Goal: Transaction & Acquisition: Purchase product/service

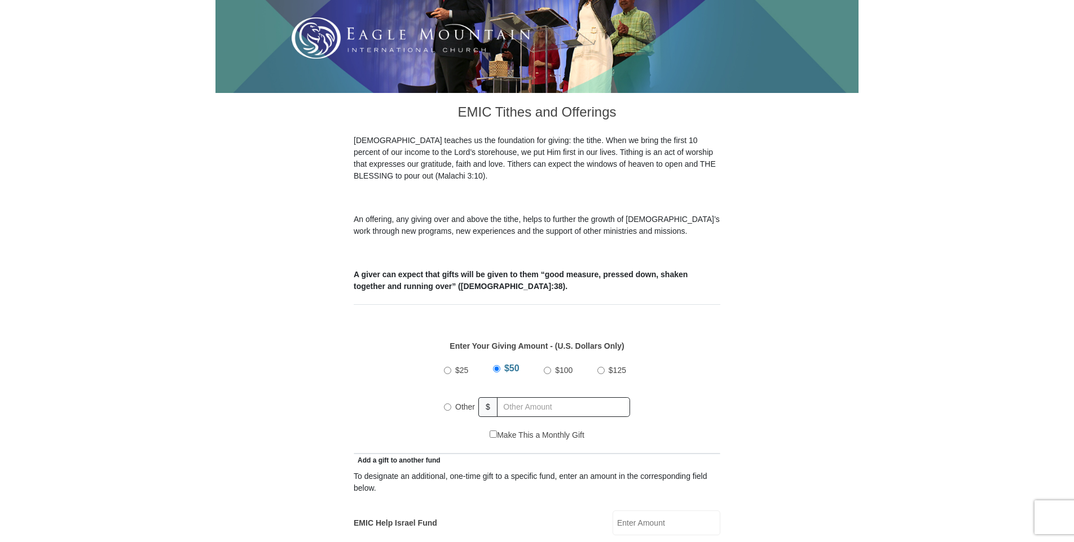
scroll to position [245, 0]
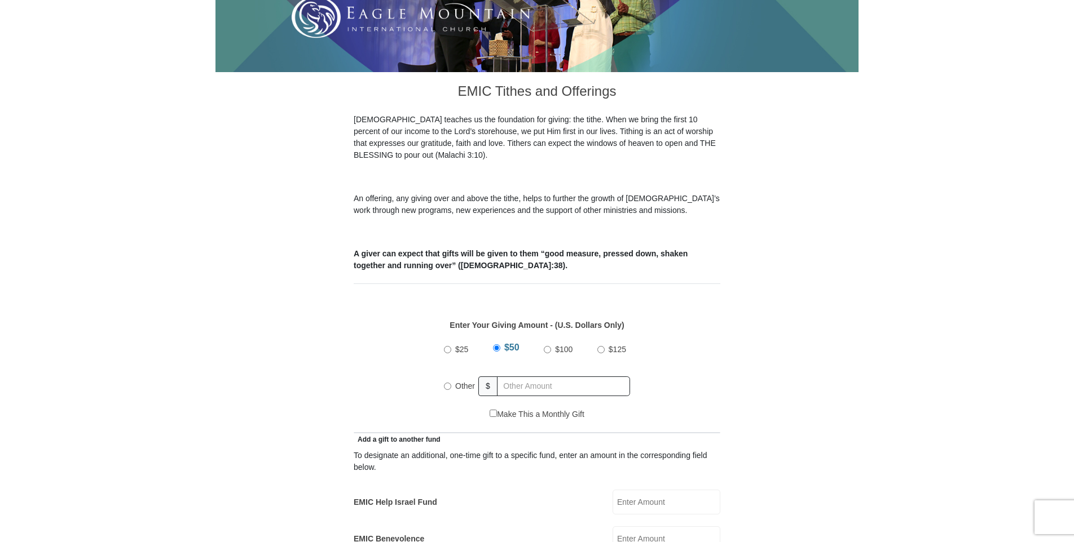
click at [548, 346] on input "$100" at bounding box center [547, 349] width 7 height 7
radio input "true"
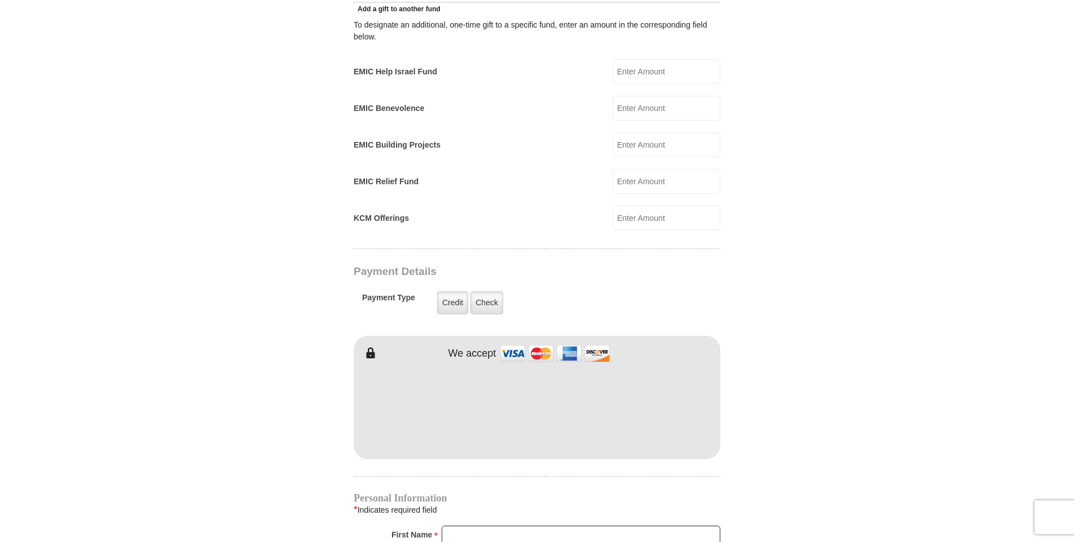
scroll to position [678, 0]
click at [568, 339] on img at bounding box center [555, 351] width 113 height 24
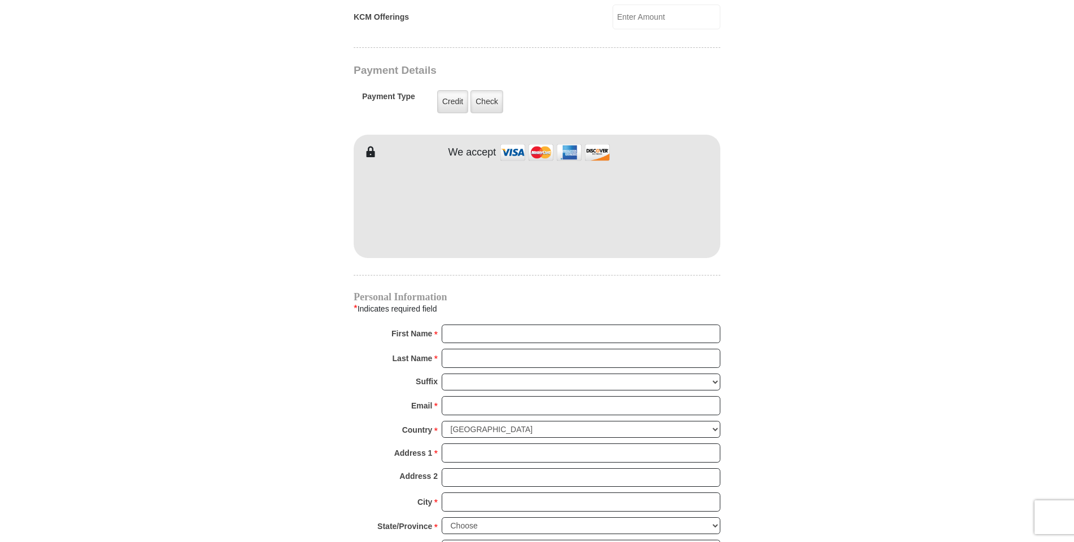
scroll to position [878, 0]
click at [462, 324] on input "First Name *" at bounding box center [581, 333] width 279 height 19
type input "[PERSON_NAME]"
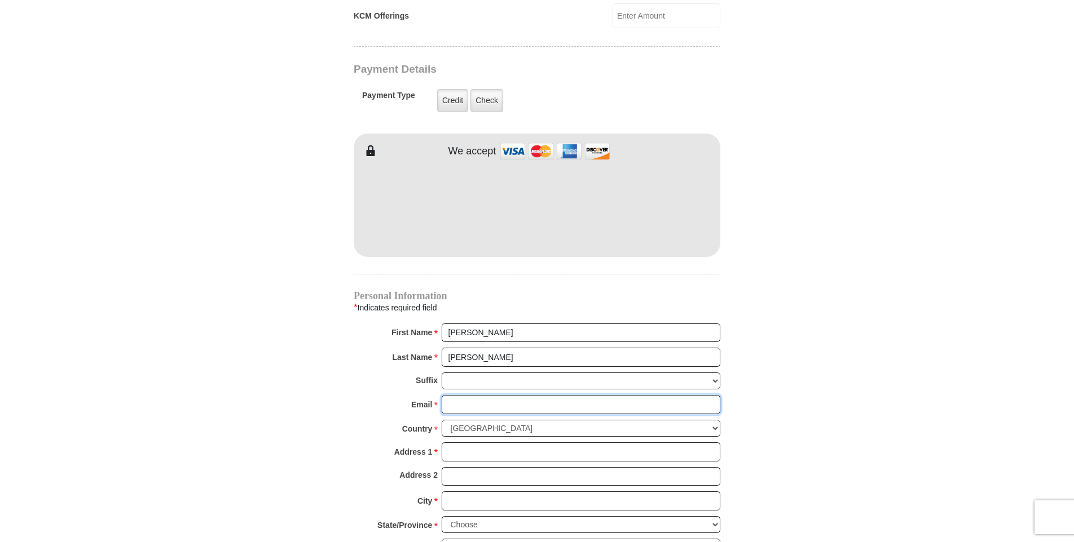
type input "[EMAIL_ADDRESS][DOMAIN_NAME]"
type input "[STREET_ADDRESS]"
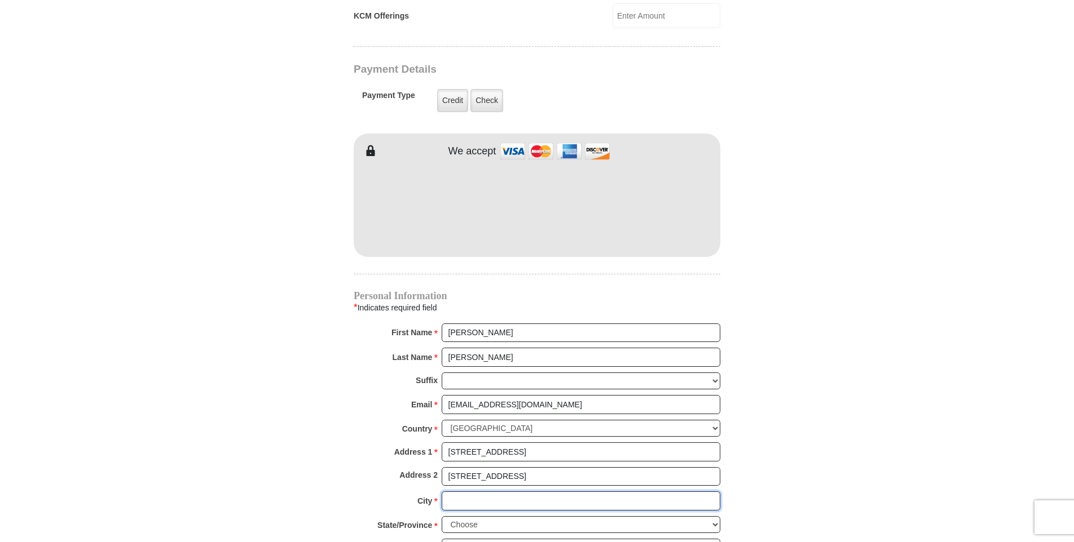
type input "Murfreesboro"
type input "37130"
type input "6159562911"
radio input "true"
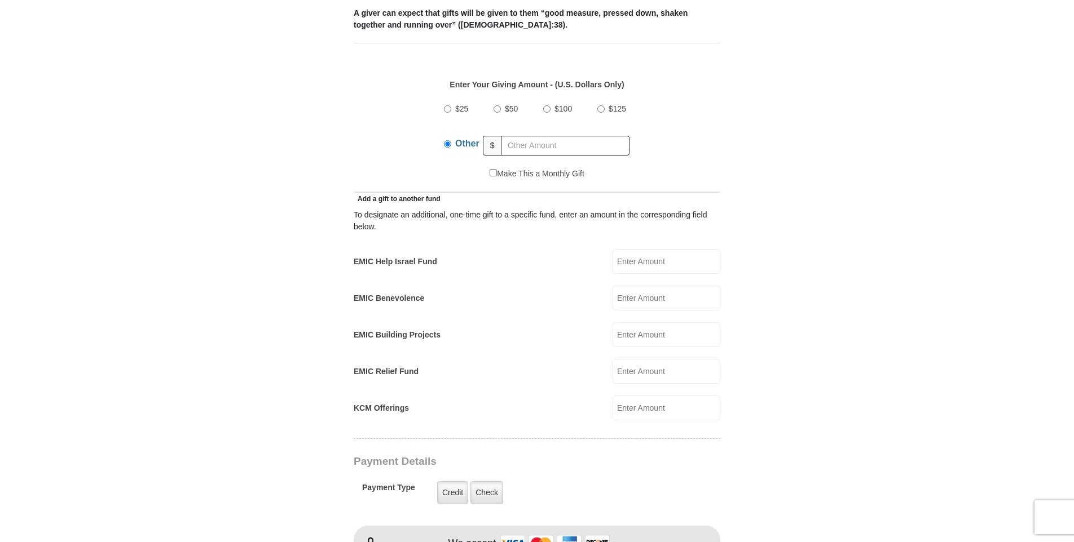
scroll to position [454, 0]
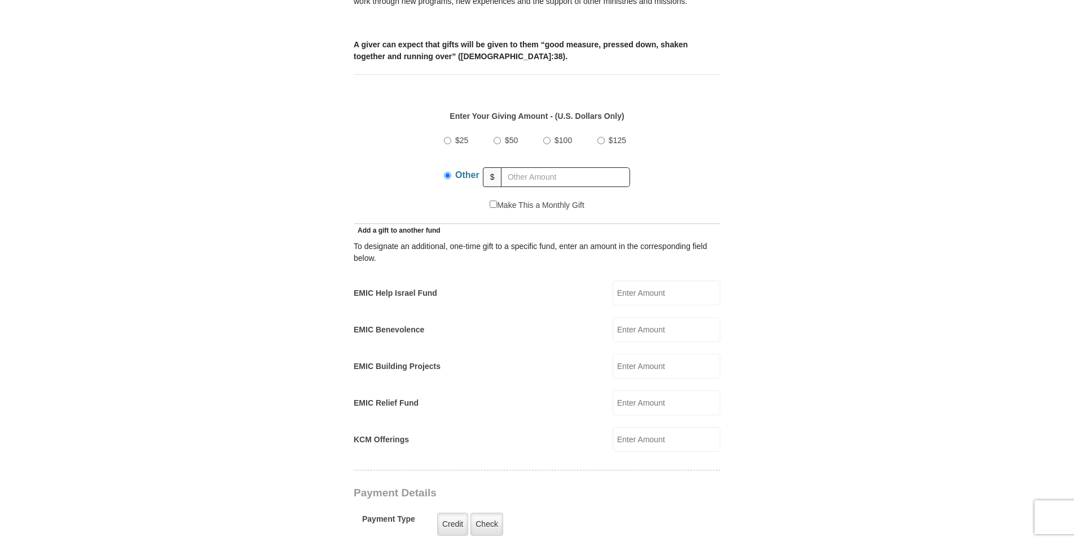
click at [546, 137] on input "$100" at bounding box center [546, 140] width 7 height 7
radio input "true"
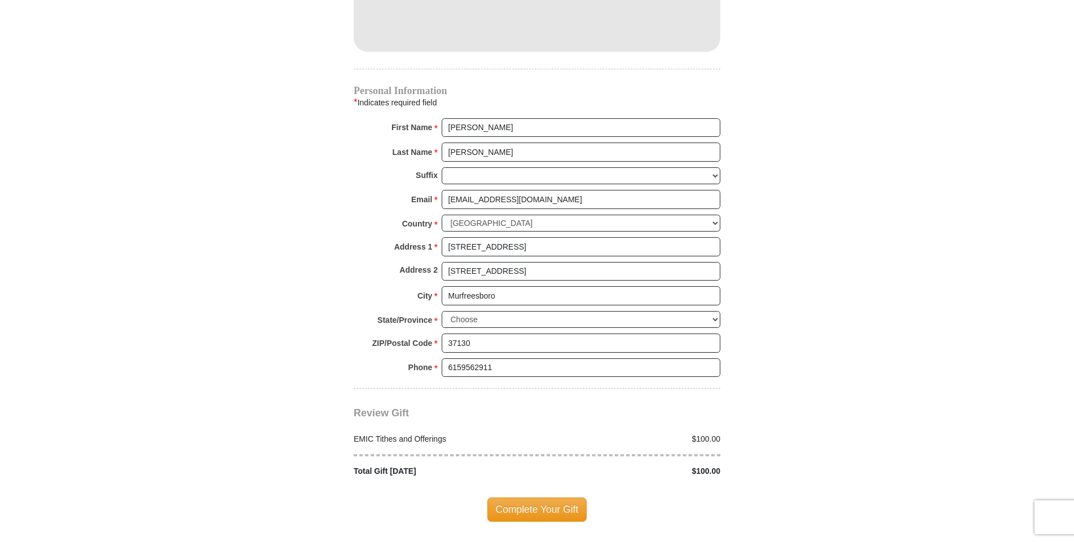
scroll to position [1092, 0]
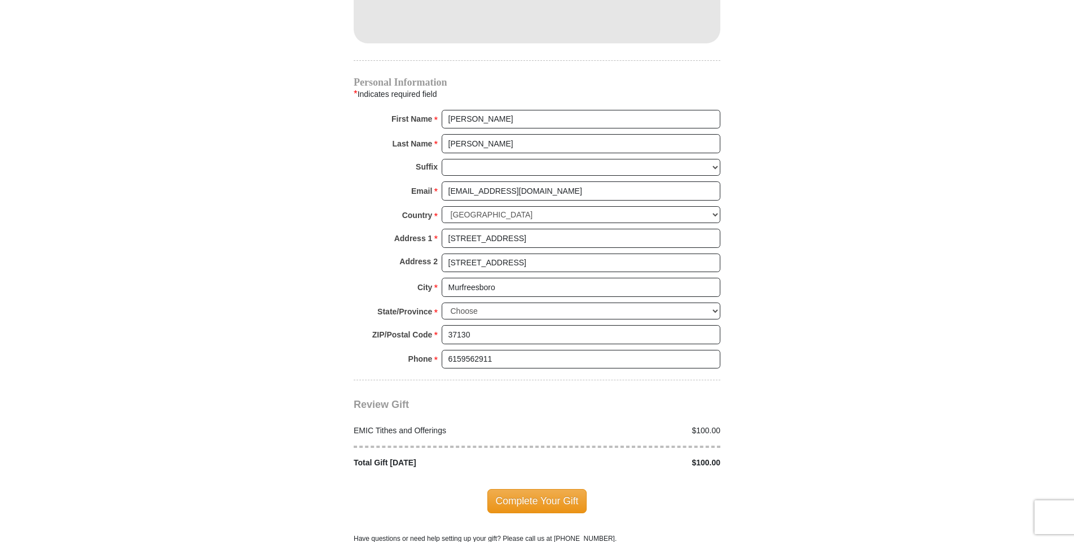
drag, startPoint x: 539, startPoint y: 483, endPoint x: 545, endPoint y: 478, distance: 8.0
click at [542, 489] on span "Complete Your Gift" at bounding box center [537, 501] width 100 height 24
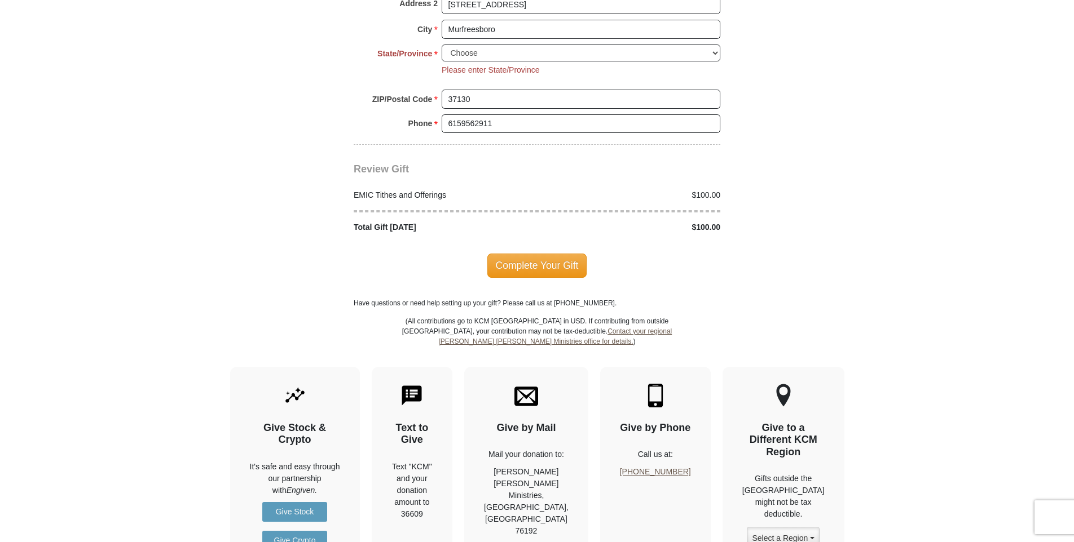
scroll to position [1370, 0]
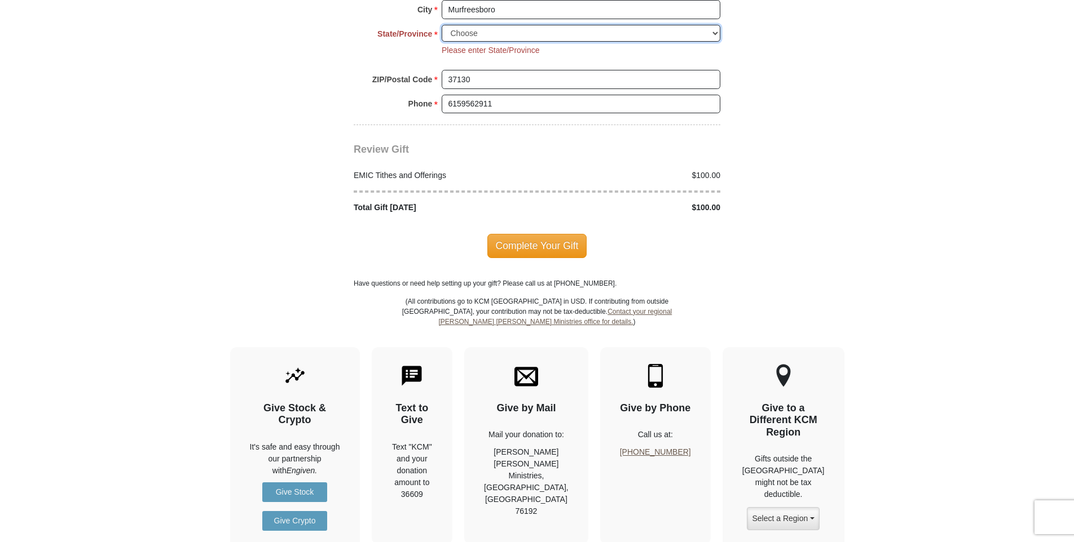
click at [711, 25] on select "Choose [US_STATE] [US_STATE] [US_STATE] [US_STATE] [US_STATE] Armed Forces Amer…" at bounding box center [581, 33] width 279 height 17
select select "TN"
click at [442, 25] on select "Choose [US_STATE] [US_STATE] [US_STATE] [US_STATE] [US_STATE] Armed Forces Amer…" at bounding box center [581, 33] width 279 height 17
click at [560, 234] on span "Complete Your Gift" at bounding box center [537, 246] width 100 height 24
